Goal: Transaction & Acquisition: Purchase product/service

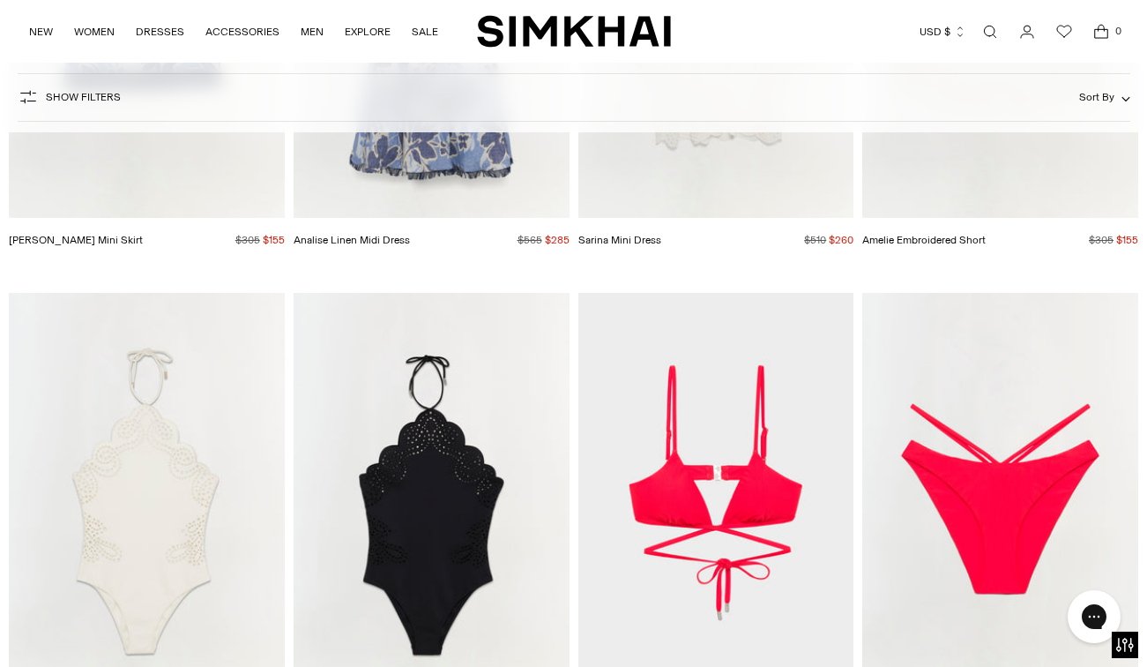
scroll to position [13018, 0]
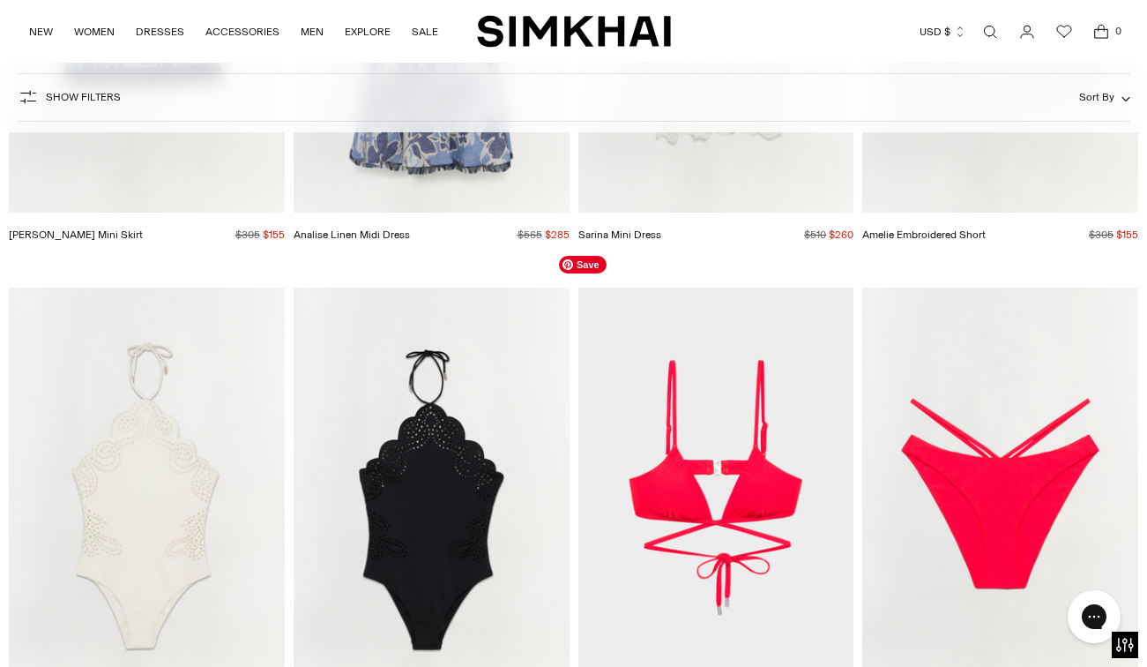
click at [0, 0] on img "Harlen Bikini Top" at bounding box center [0, 0] width 0 height 0
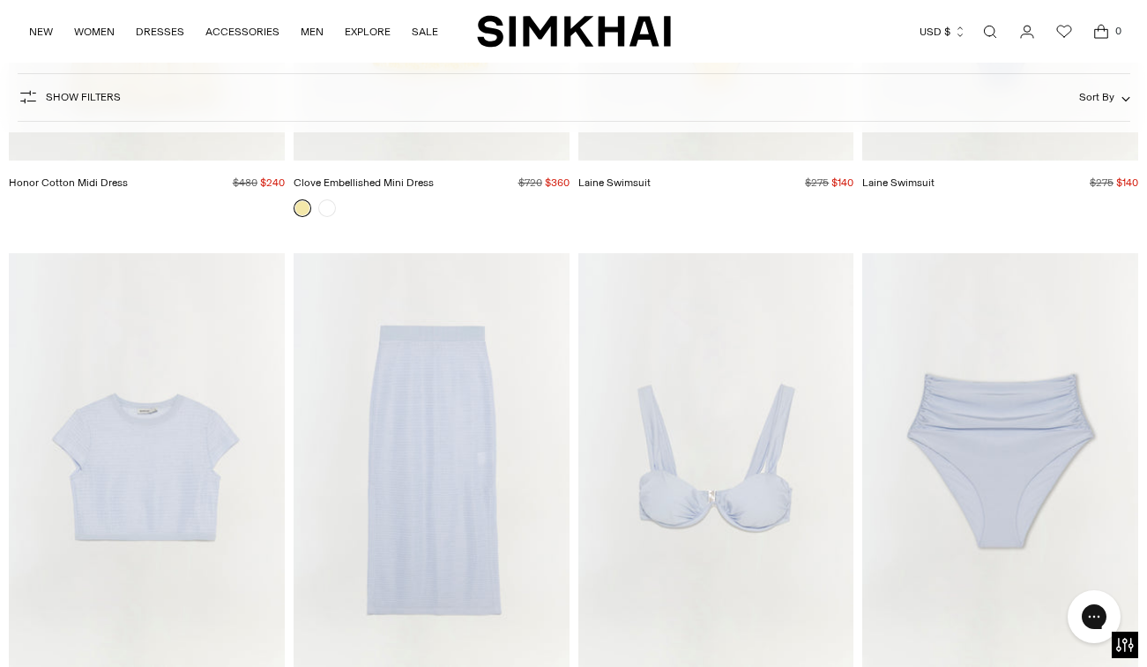
scroll to position [11650, 0]
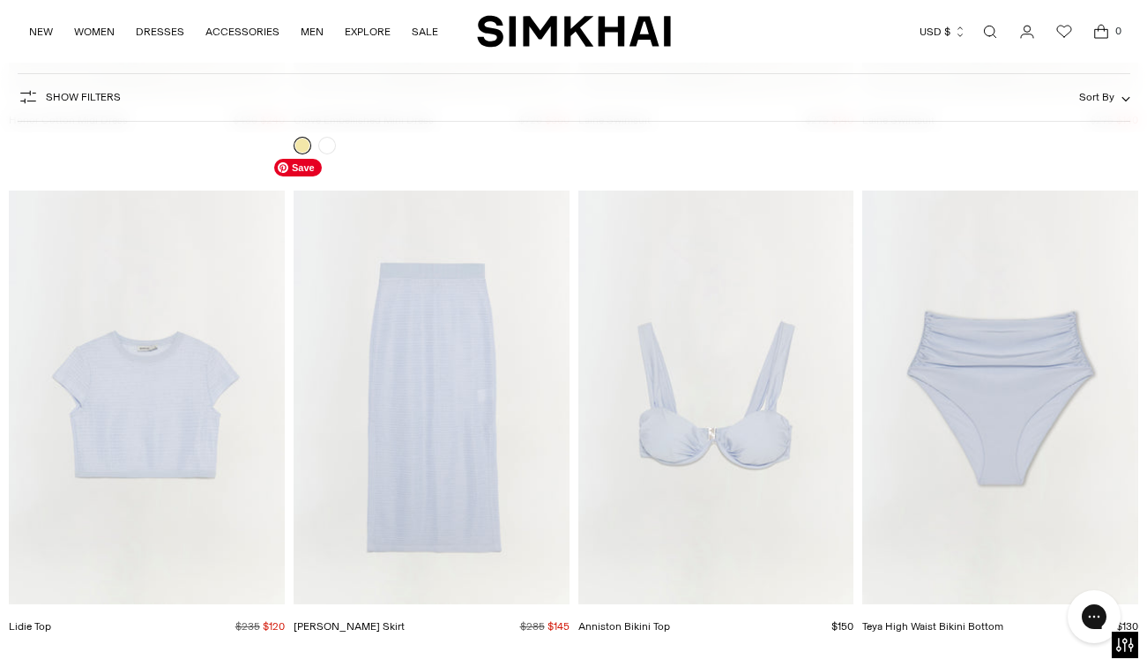
click at [0, 0] on img "Nicky Midi Skirt" at bounding box center [0, 0] width 0 height 0
